Goal: Information Seeking & Learning: Learn about a topic

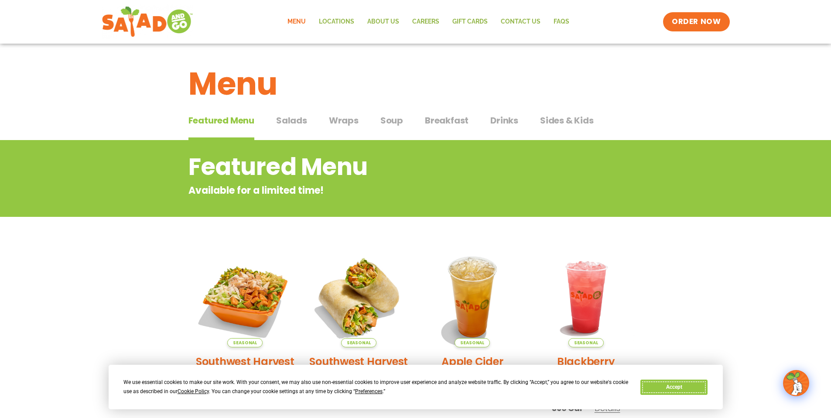
click at [666, 389] on button "Accept" at bounding box center [674, 387] width 67 height 15
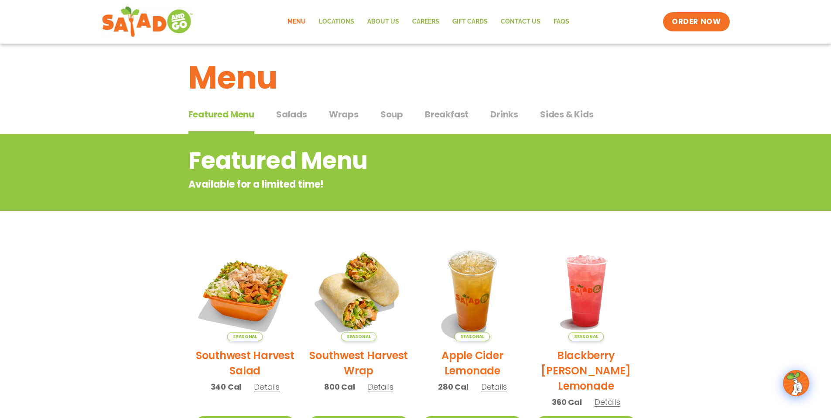
scroll to position [13, 0]
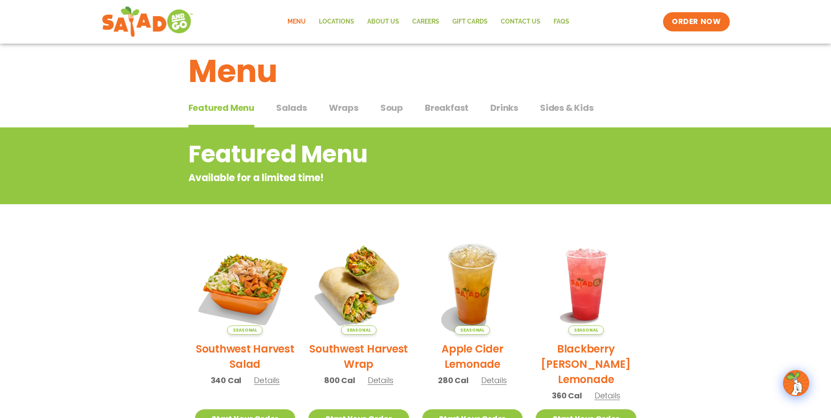
click at [683, 321] on section "Featured Menu Available for a limited time! Seasonal Southwest Harvest Salad 34…" at bounding box center [415, 393] width 831 height 533
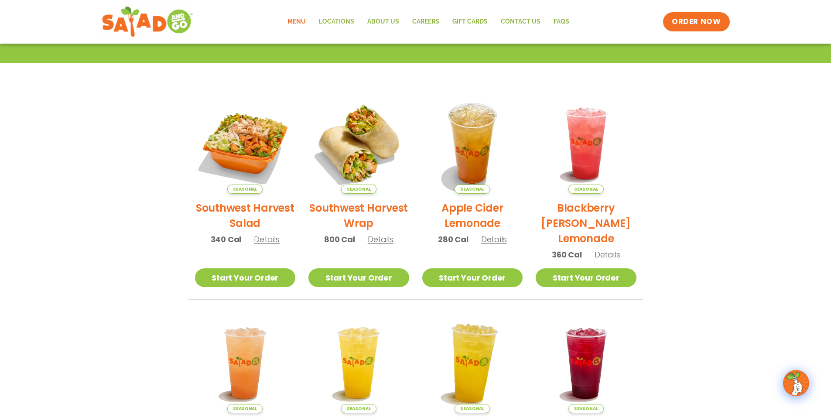
scroll to position [155, 0]
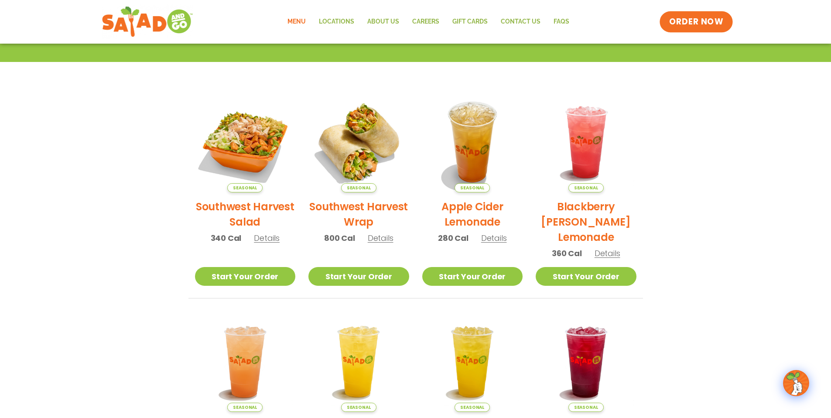
click at [697, 24] on span "ORDER NOW" at bounding box center [697, 21] width 54 height 11
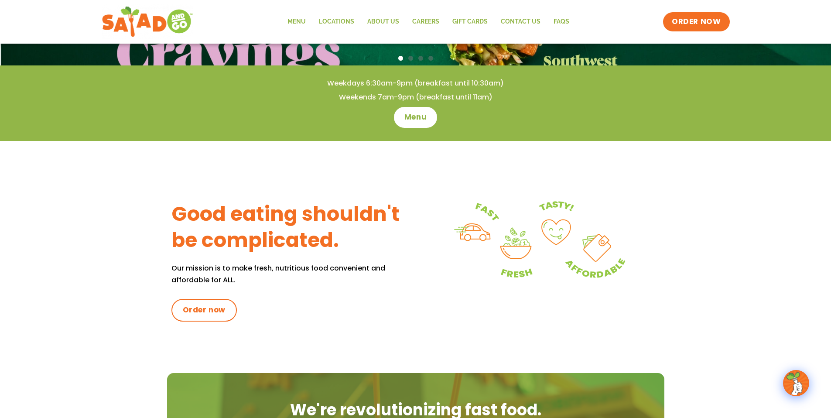
scroll to position [532, 0]
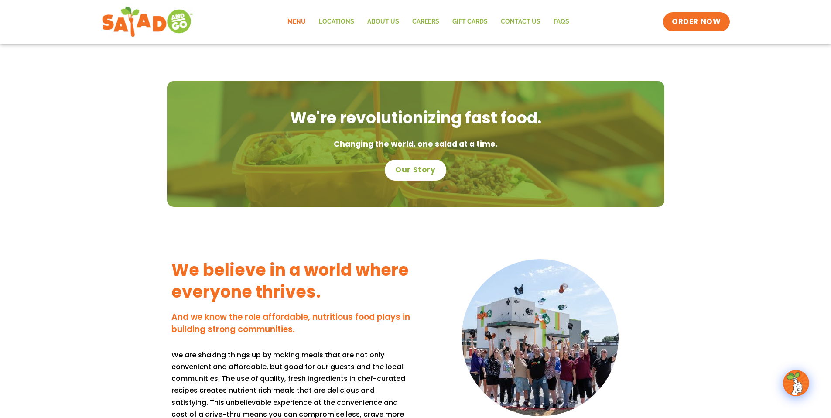
click at [302, 21] on link "Menu" at bounding box center [296, 22] width 31 height 20
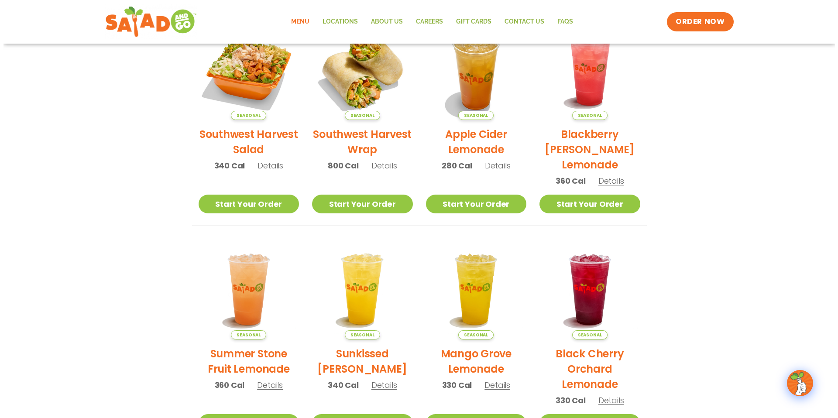
scroll to position [323, 0]
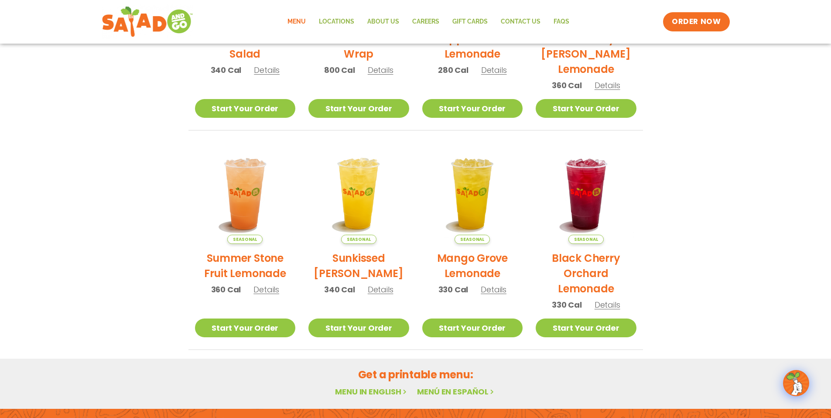
click at [231, 254] on h2 "Summer Stone Fruit Lemonade" at bounding box center [245, 266] width 101 height 31
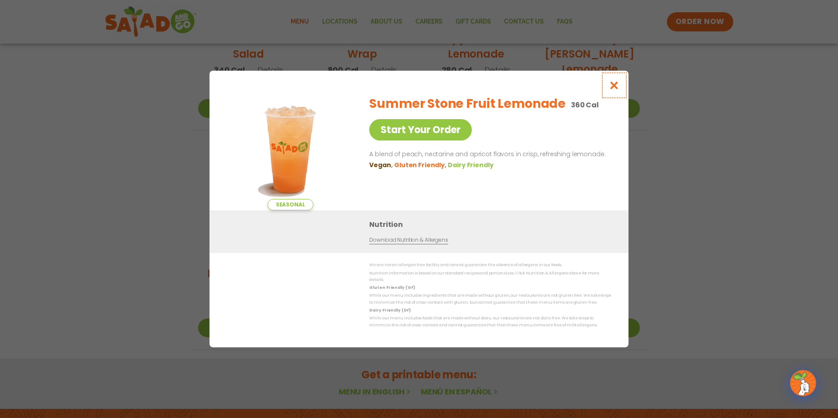
click at [617, 85] on icon "Close modal" at bounding box center [614, 85] width 11 height 9
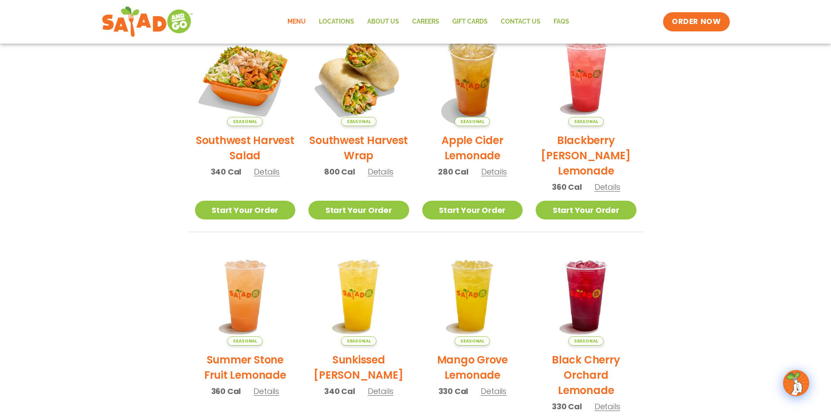
scroll to position [0, 0]
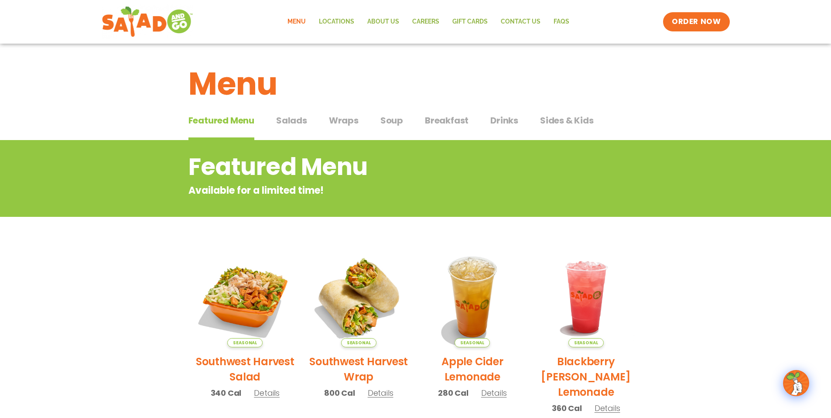
click at [284, 122] on span "Salads" at bounding box center [291, 120] width 31 height 13
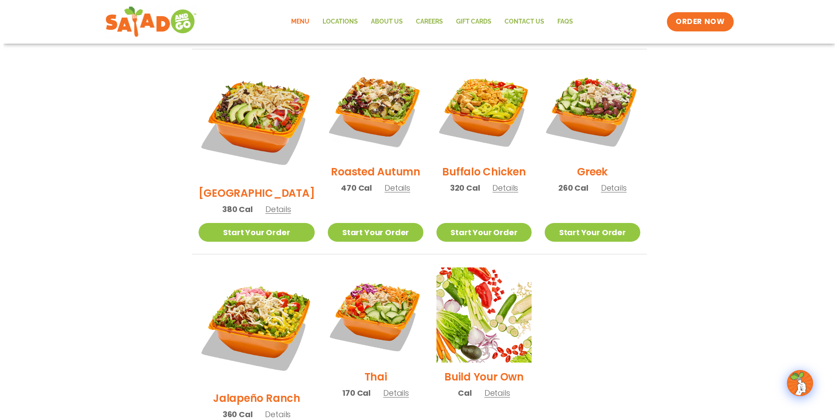
scroll to position [495, 0]
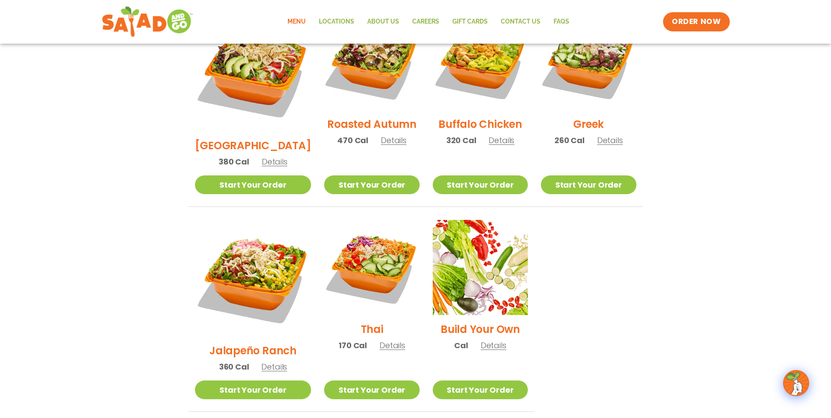
click at [245, 273] on img at bounding box center [253, 278] width 117 height 117
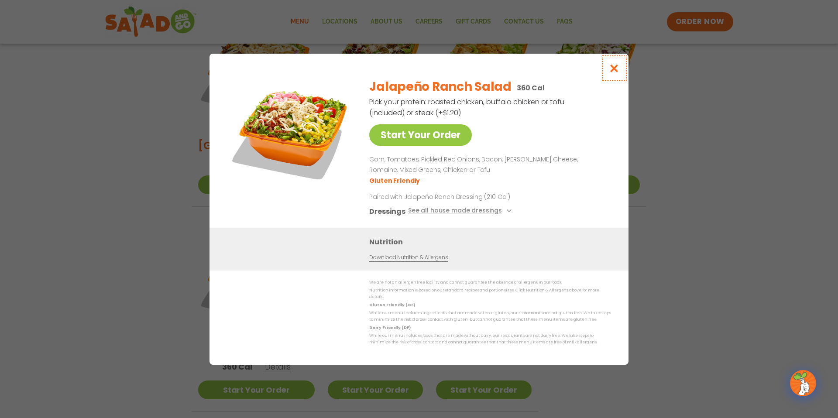
click at [617, 69] on icon "Close modal" at bounding box center [614, 68] width 11 height 9
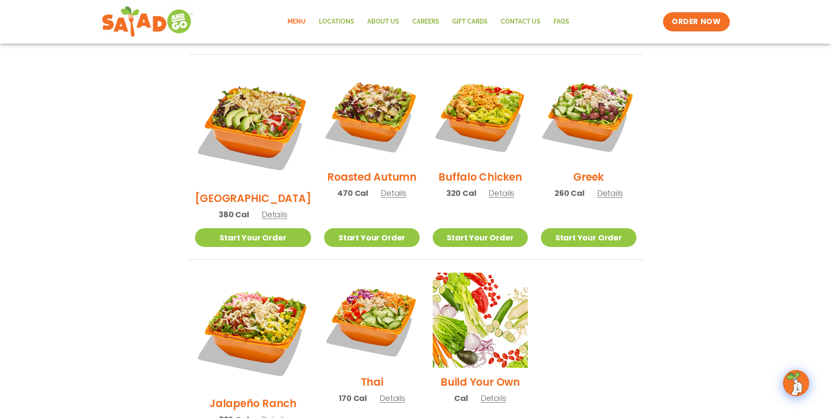
scroll to position [441, 0]
